Goal: Task Accomplishment & Management: Manage account settings

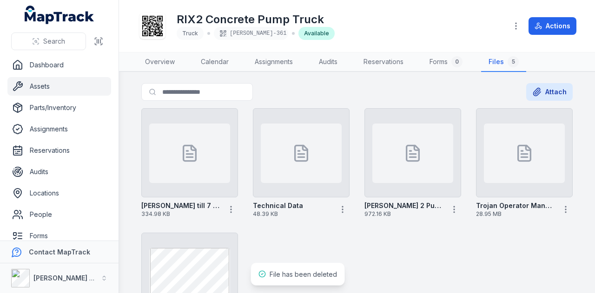
scroll to position [46, 0]
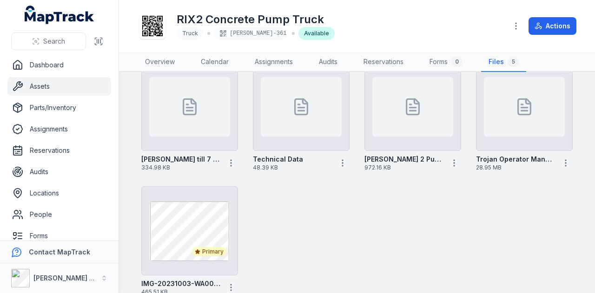
click at [69, 83] on link "Assets" at bounding box center [59, 86] width 104 height 19
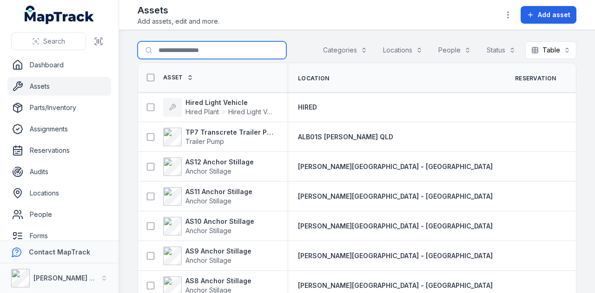
click at [211, 53] on input "Search for assets" at bounding box center [212, 50] width 149 height 18
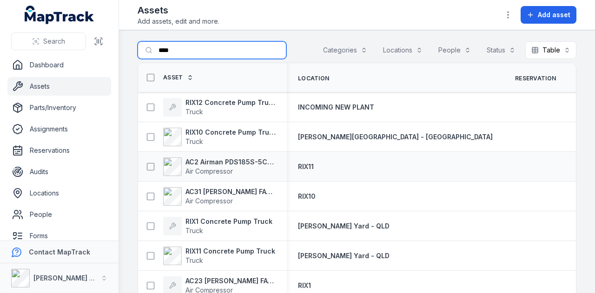
scroll to position [21, 0]
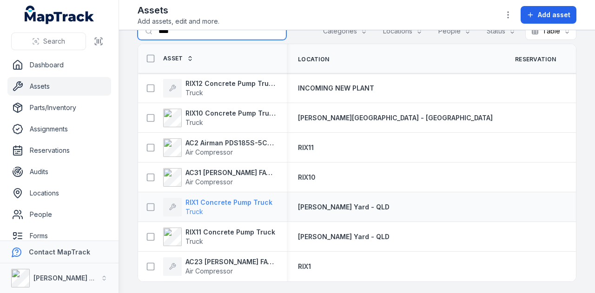
type input "****"
click at [245, 200] on strong "RIX1 Concrete Pump Truck" at bounding box center [228, 202] width 87 height 9
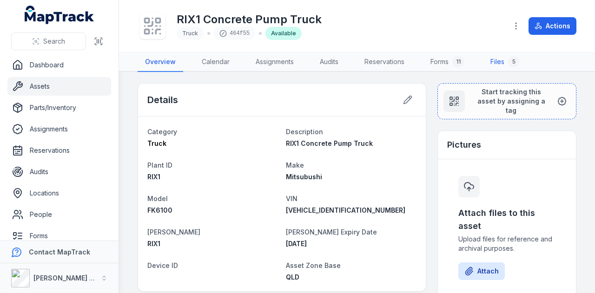
click at [505, 59] on link "Files 5" at bounding box center [505, 63] width 44 height 20
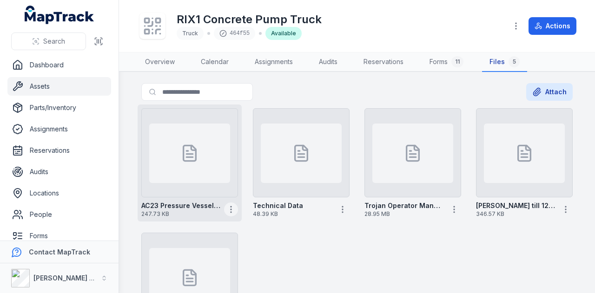
click at [228, 210] on icon "button" at bounding box center [230, 209] width 9 height 9
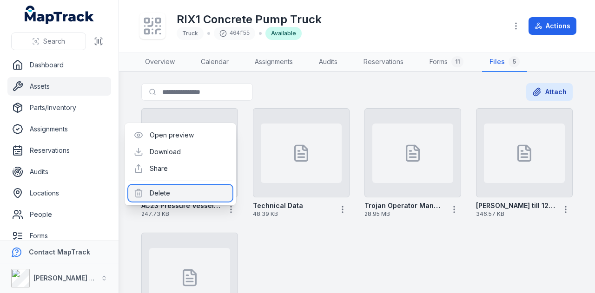
click at [213, 193] on div "Delete" at bounding box center [180, 193] width 104 height 17
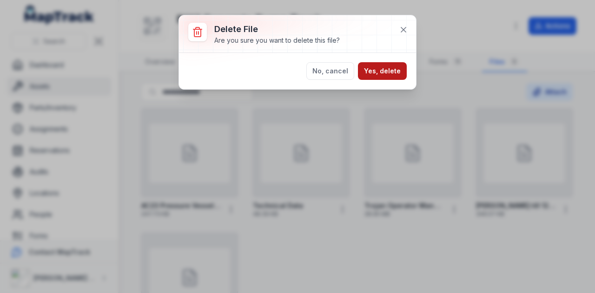
click at [391, 67] on button "Yes, delete" at bounding box center [382, 71] width 49 height 18
